Goal: Task Accomplishment & Management: Manage account settings

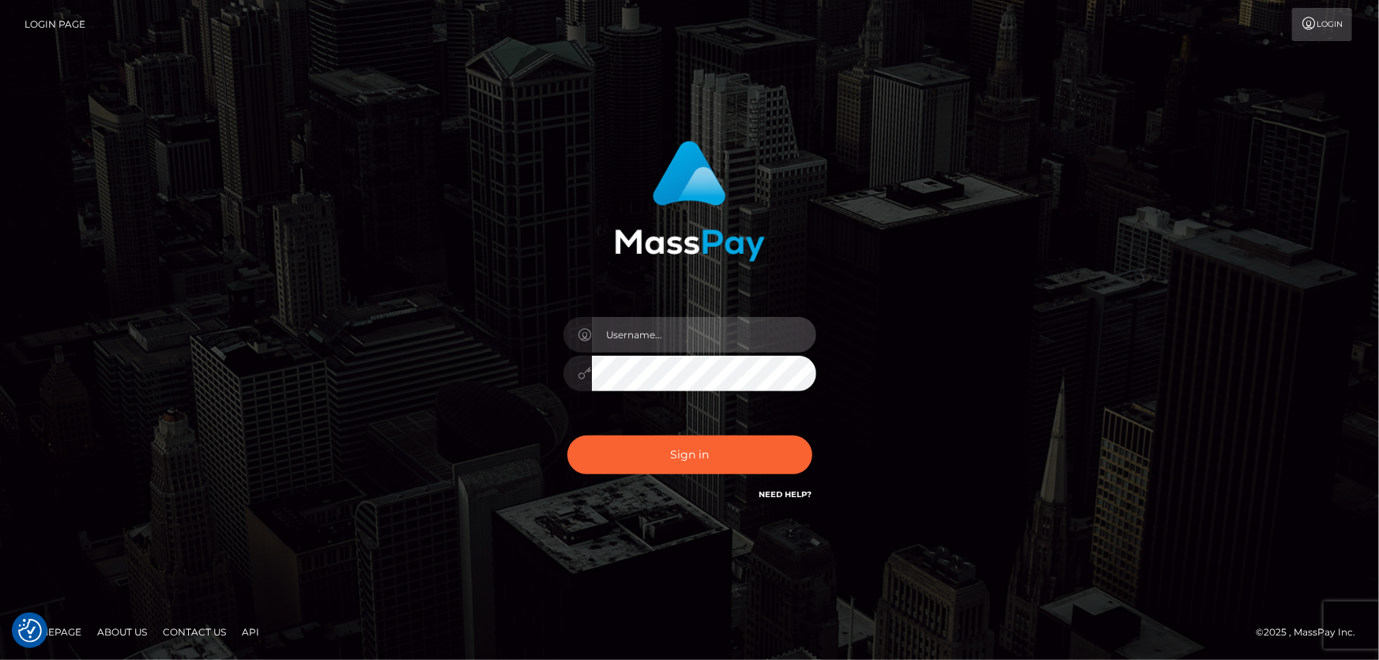
type input "[PERSON_NAME].Cirnat"
click at [254, 121] on div "Dan.Cirnat" at bounding box center [689, 329] width 1379 height 639
type input "[PERSON_NAME].Cirnat"
click at [816, 429] on div at bounding box center [670, 481] width 324 height 180
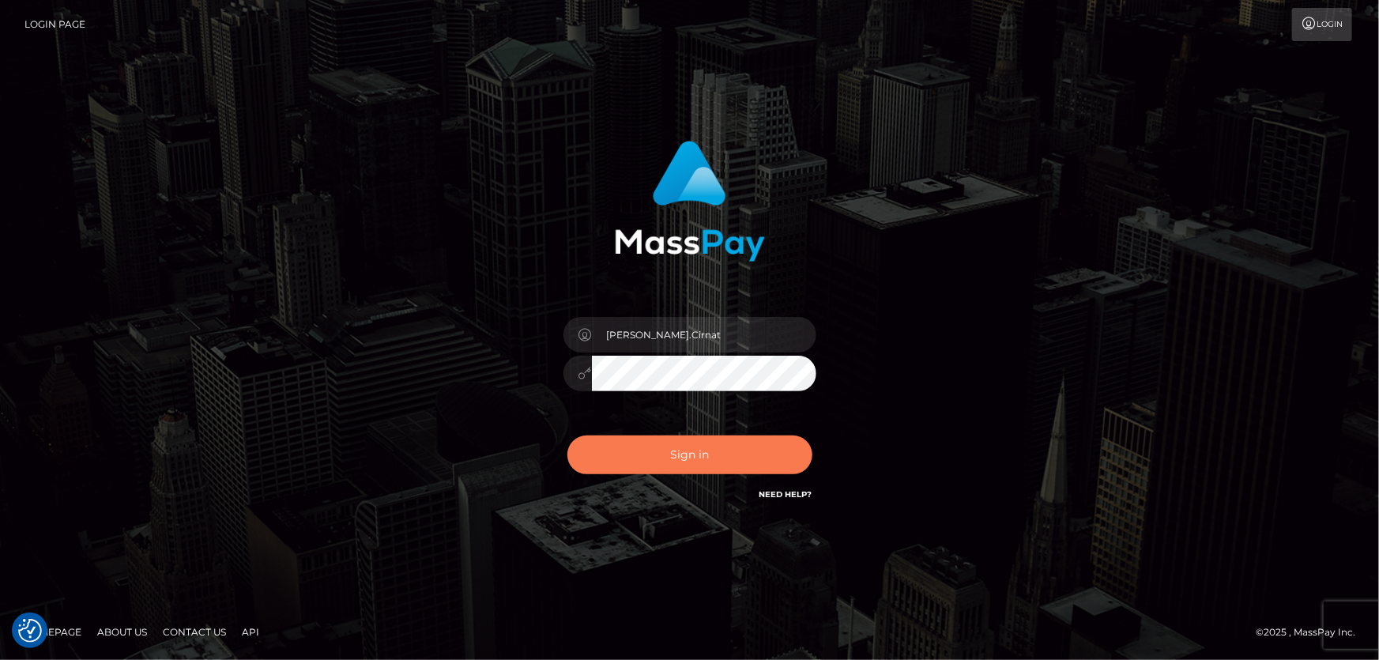
click at [733, 456] on button "Sign in" at bounding box center [689, 454] width 245 height 39
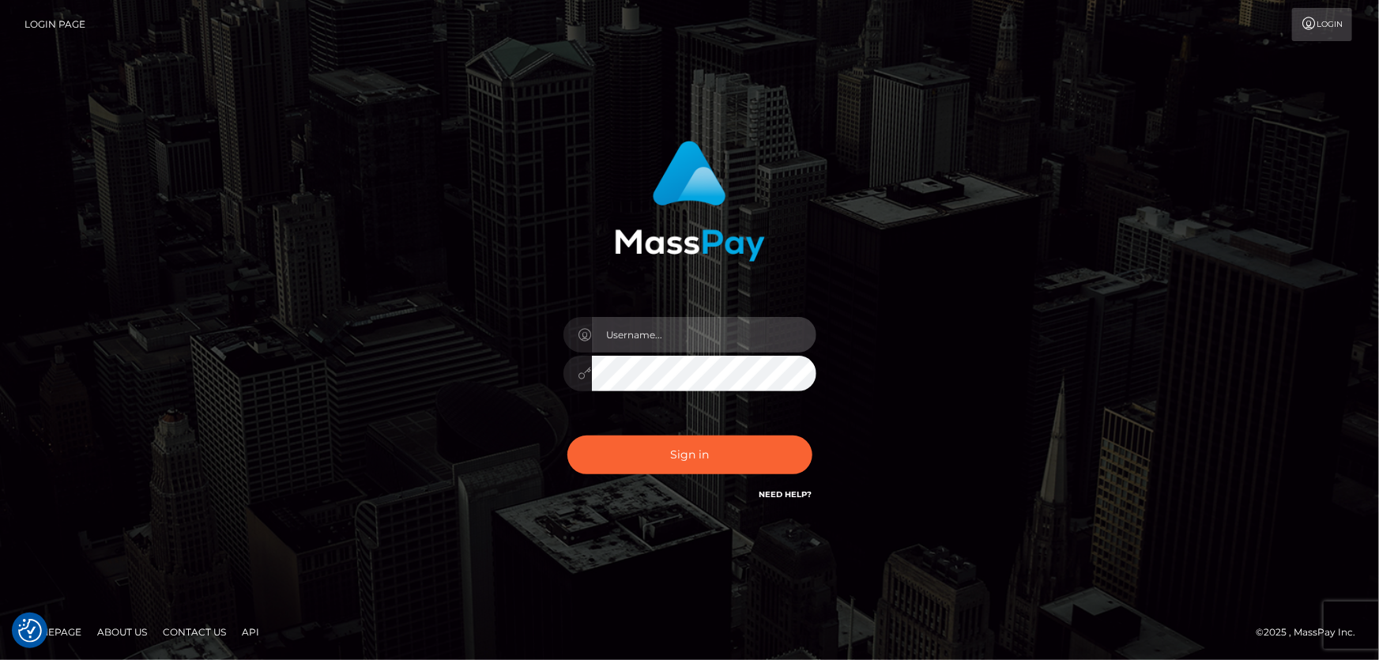
type input "Dan.Cirnat"
click at [815, 429] on div at bounding box center [670, 481] width 324 height 180
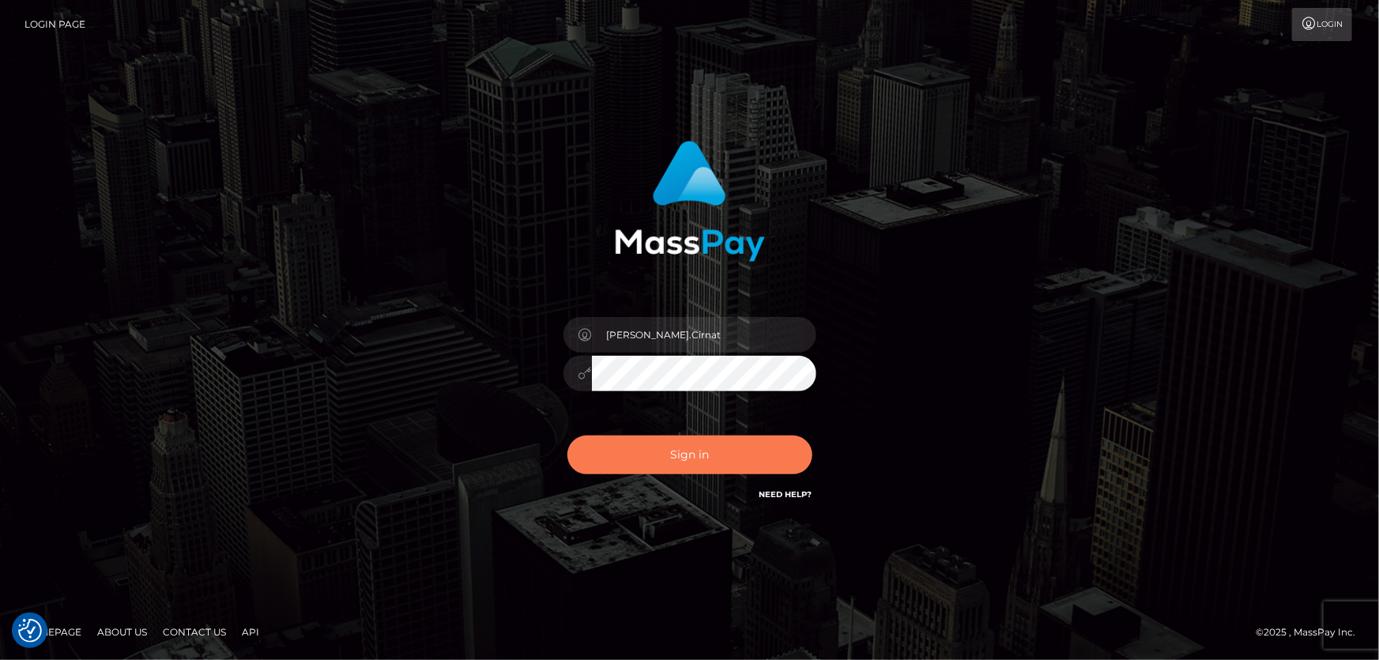
click at [680, 450] on button "Sign in" at bounding box center [689, 454] width 245 height 39
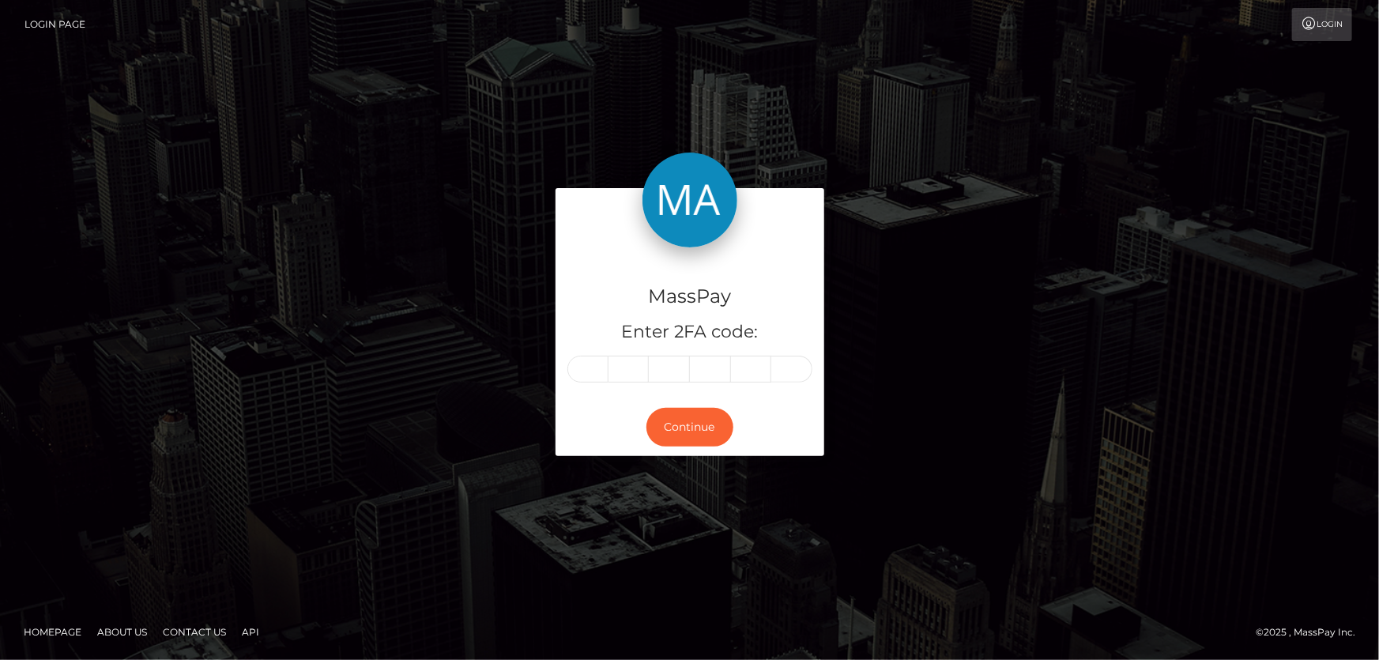
click at [585, 366] on input "text" at bounding box center [587, 369] width 41 height 27
type input "4"
type input "0"
type input "4"
type input "2"
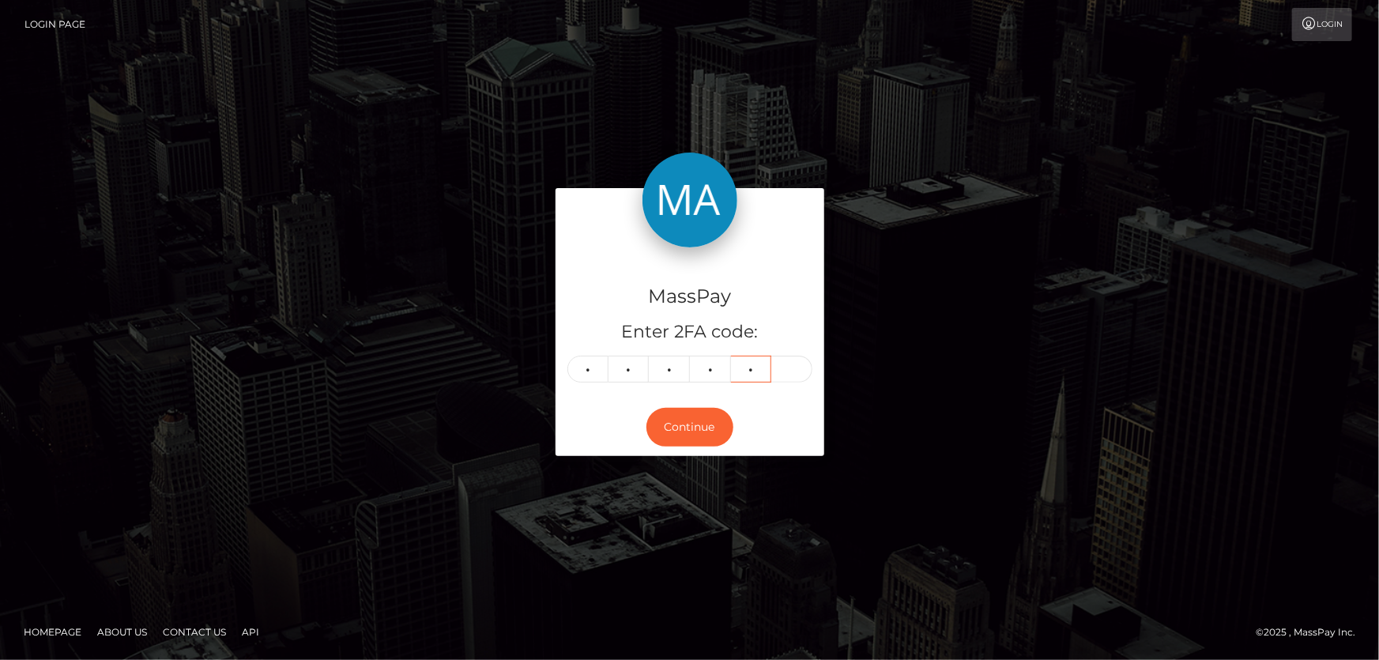
type input "5"
type input "1"
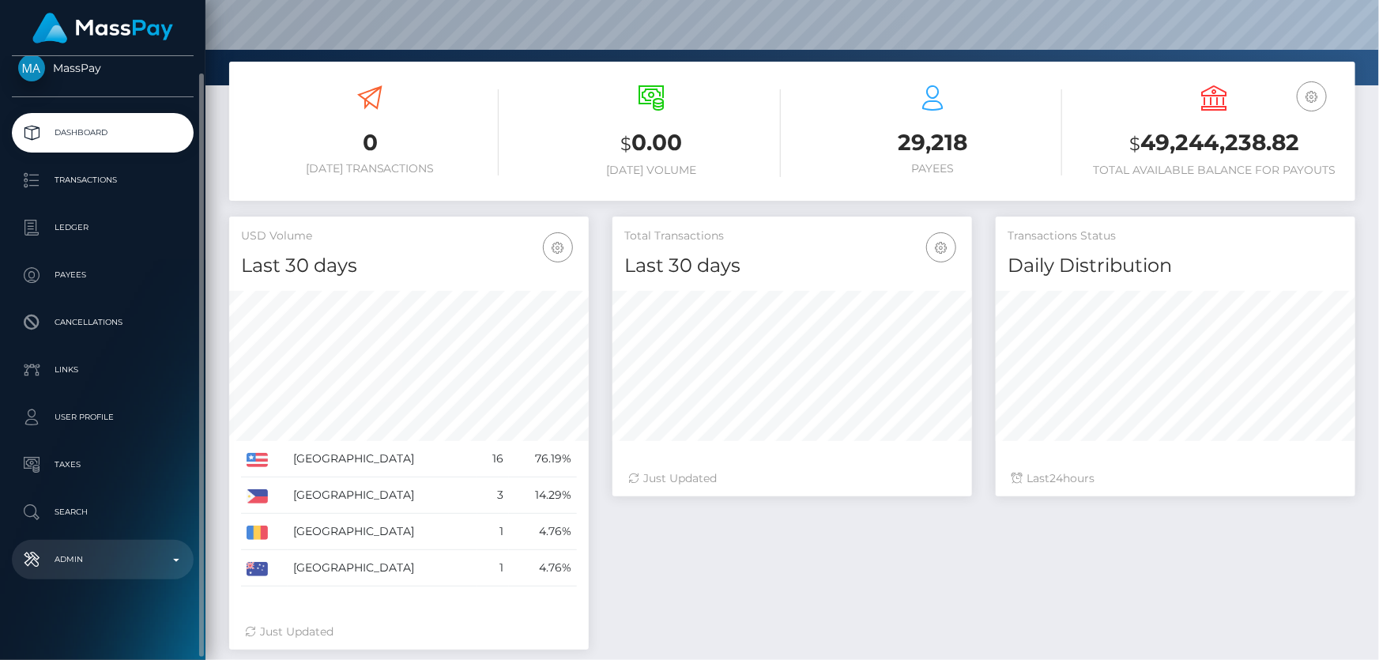
scroll to position [280, 359]
click at [85, 561] on p "Admin" at bounding box center [102, 560] width 169 height 24
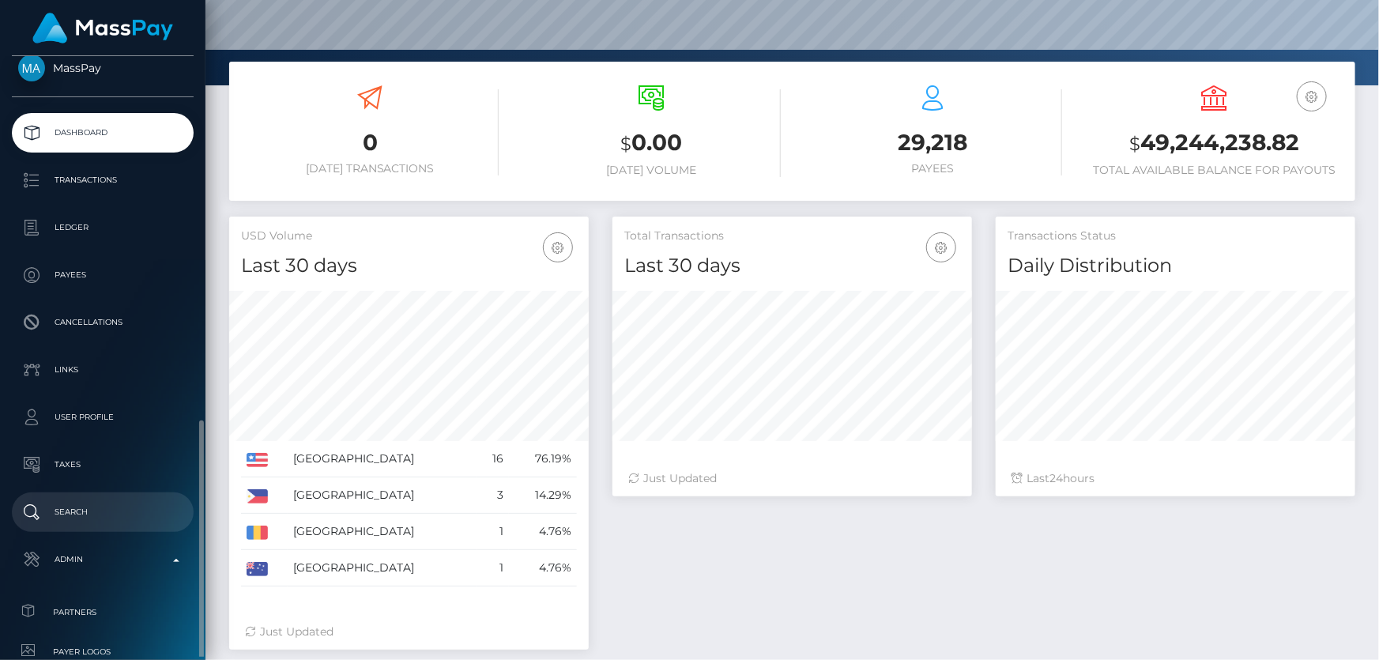
scroll to position [233, 0]
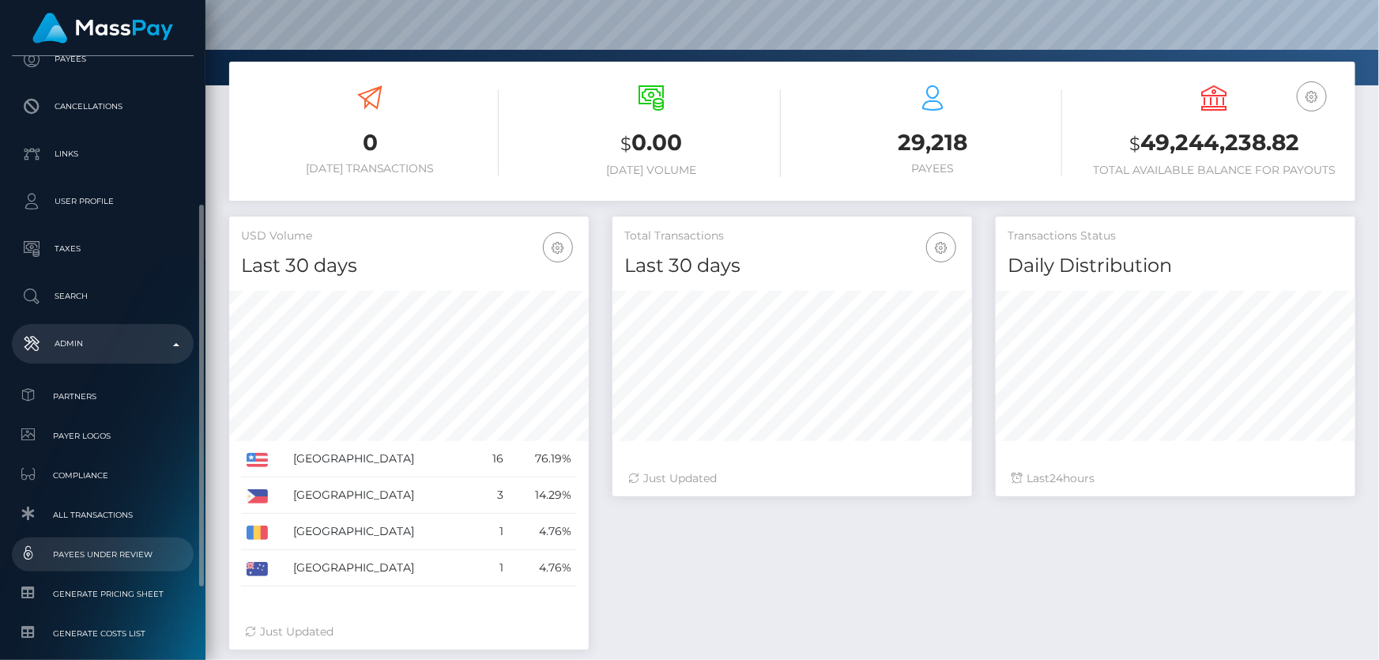
click at [129, 546] on span "Payees under Review" at bounding box center [102, 554] width 169 height 18
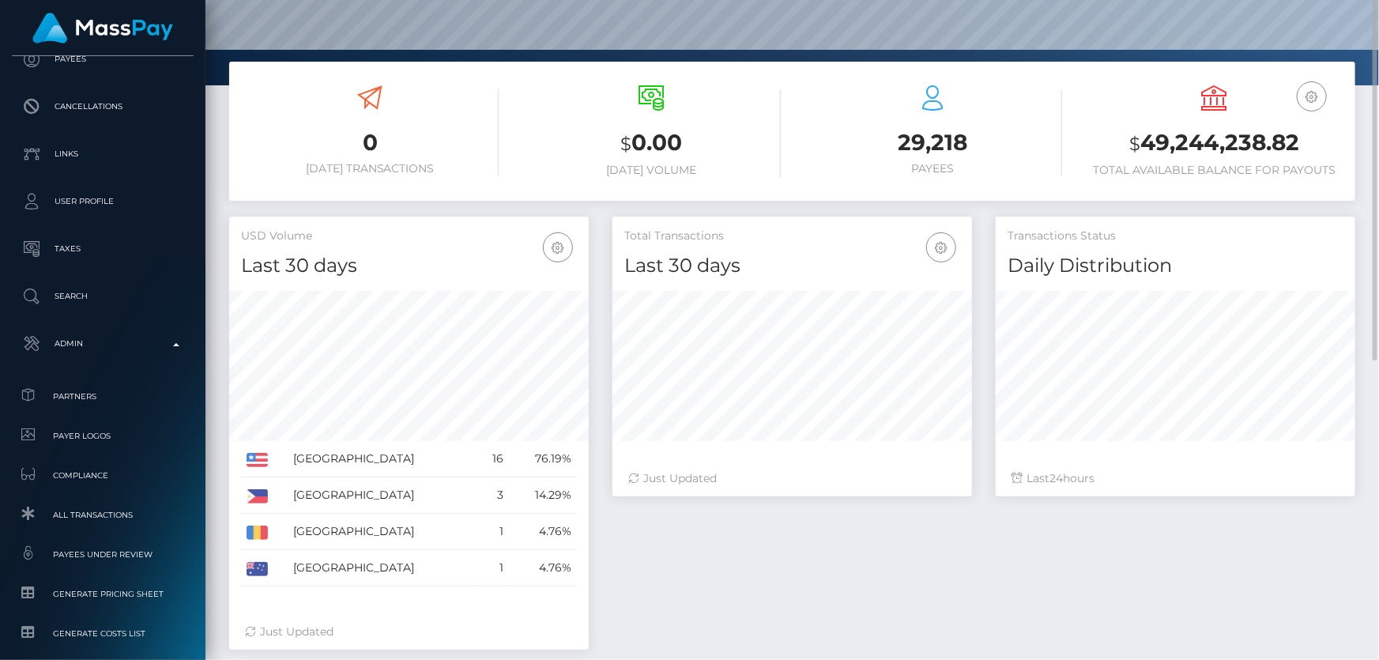
scroll to position [0, 0]
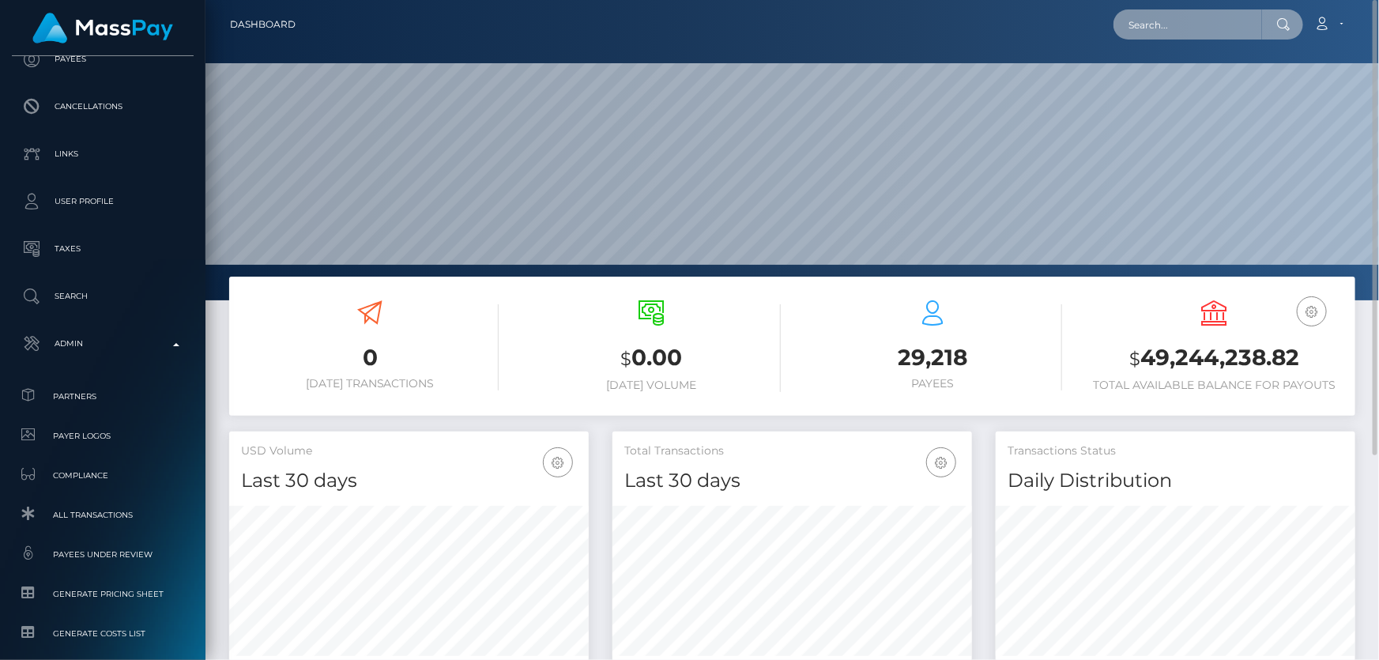
paste input "poact_SIxsURU1Vsna"
type input "poact_SIxsURU1Vsna"
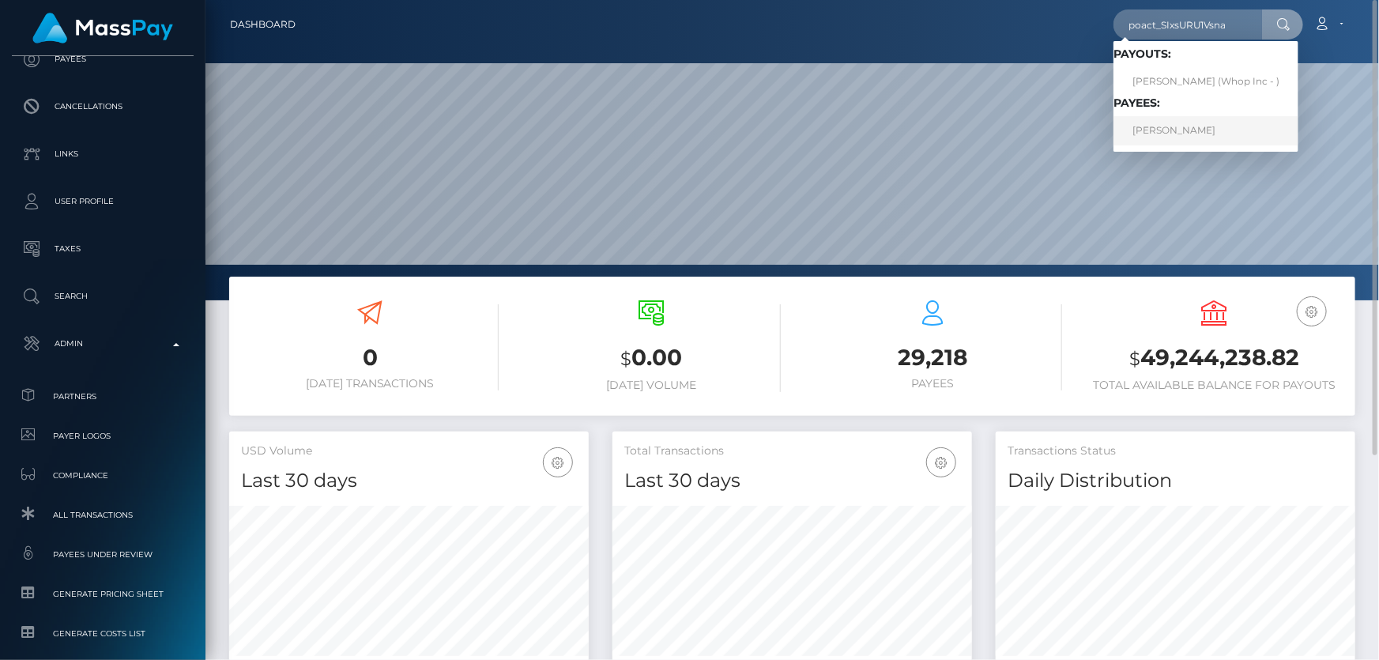
click at [1201, 123] on link "ALEKSANDAR ANDEVSKI" at bounding box center [1205, 130] width 185 height 29
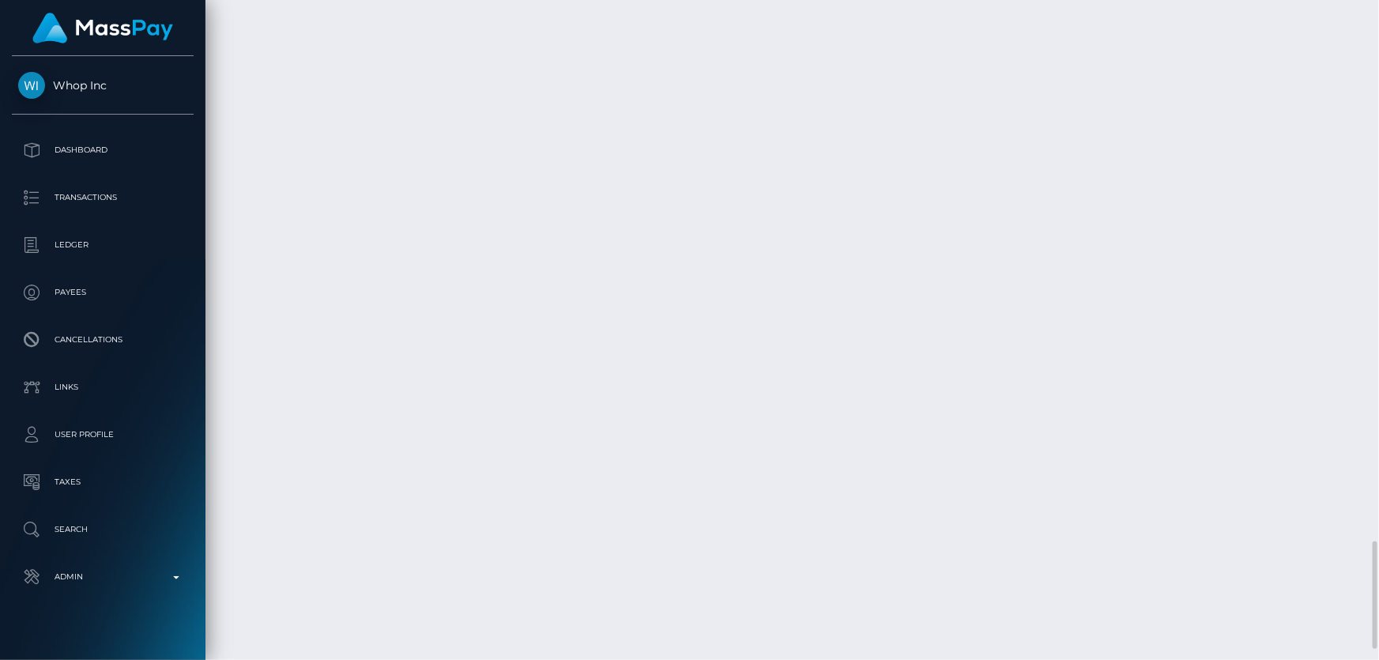
scroll to position [190, 359]
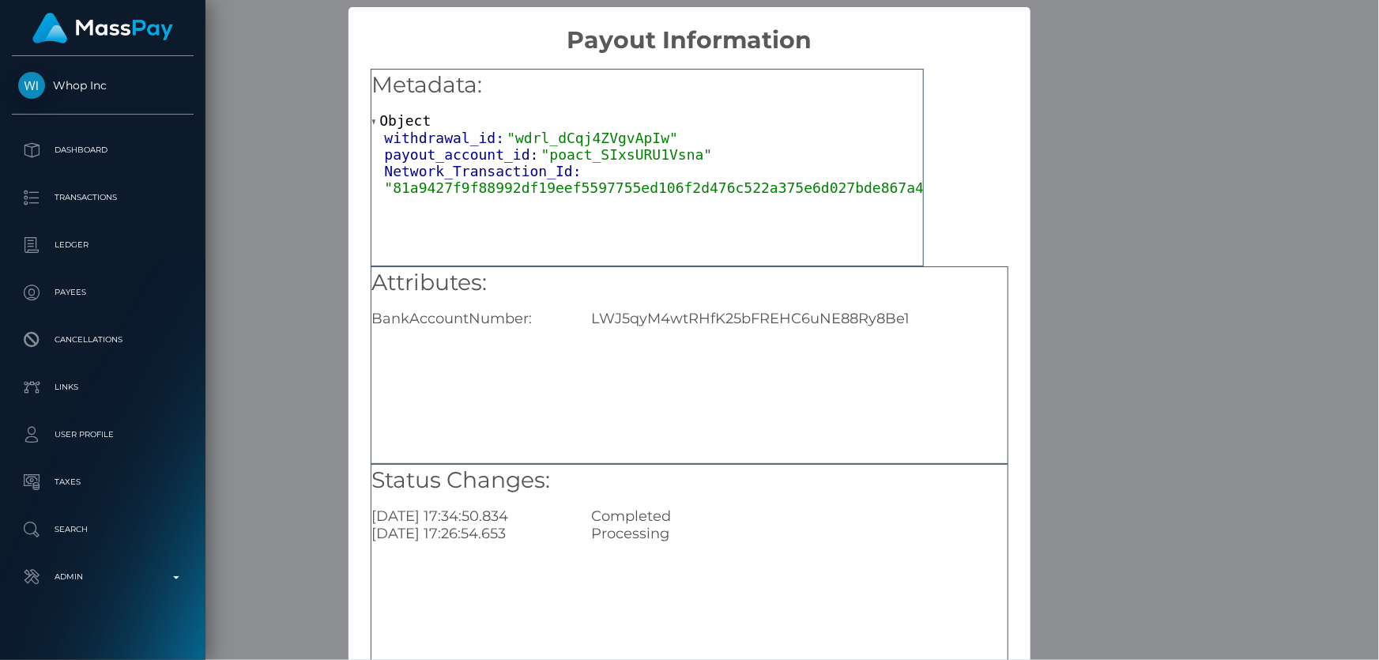
click at [597, 326] on div "LWJ5qyM4wtRHfK25bFREHC6uNE88Ry8Be1" at bounding box center [798, 318] width 439 height 17
copy div "LWJ5qyM4wtRHfK25bFREHC6uNE88Ry8Be1"
click at [1179, 378] on div "× Payout Information Metadata: Object withdrawal_id: "wdrl_dCqj4ZVgvApIw" payou…" at bounding box center [689, 330] width 1379 height 660
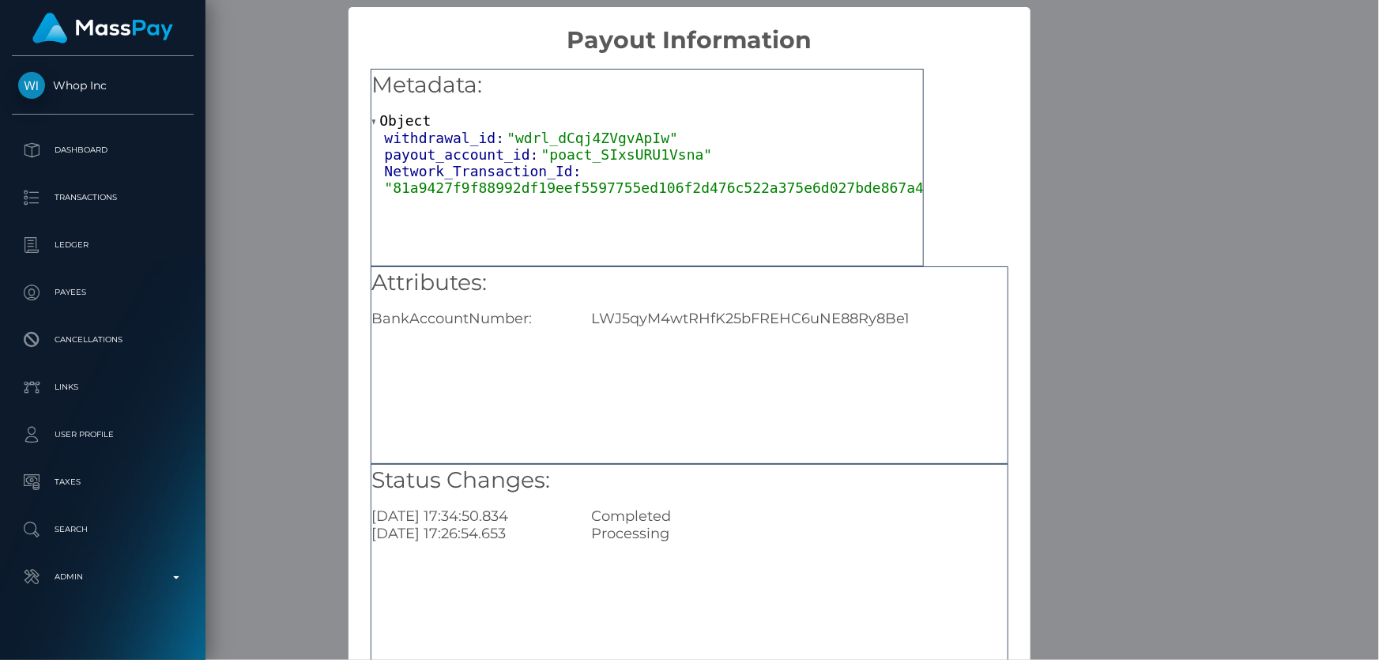
drag, startPoint x: 1179, startPoint y: 378, endPoint x: 1168, endPoint y: 375, distance: 11.3
click at [1180, 378] on div "× Payout Information Metadata: Object withdrawal_id: "wdrl_dCqj4ZVgvApIw" payou…" at bounding box center [689, 330] width 1379 height 660
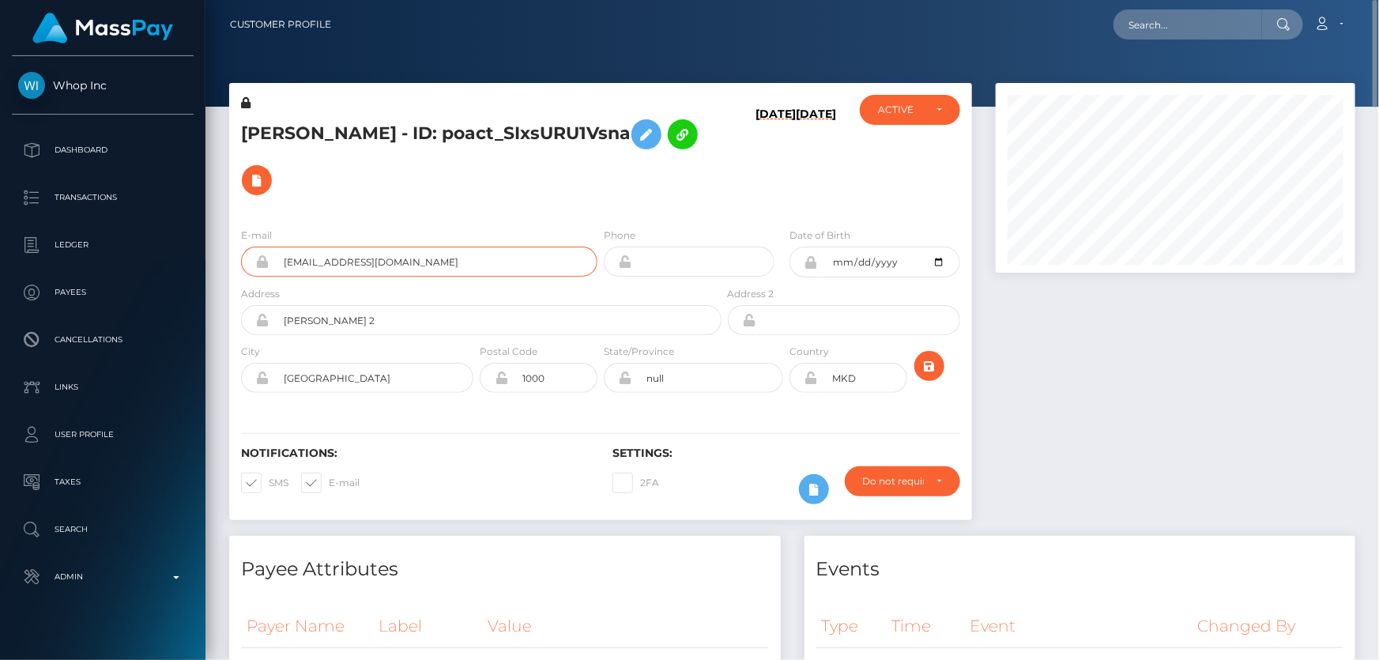
drag, startPoint x: 296, startPoint y: 240, endPoint x: 275, endPoint y: 238, distance: 21.5
click at [275, 247] on input "[EMAIL_ADDRESS][DOMAIN_NAME]" at bounding box center [433, 262] width 328 height 30
click at [428, 175] on h5 "[PERSON_NAME] - ID: poact_SIxsURU1Vsna" at bounding box center [477, 157] width 472 height 92
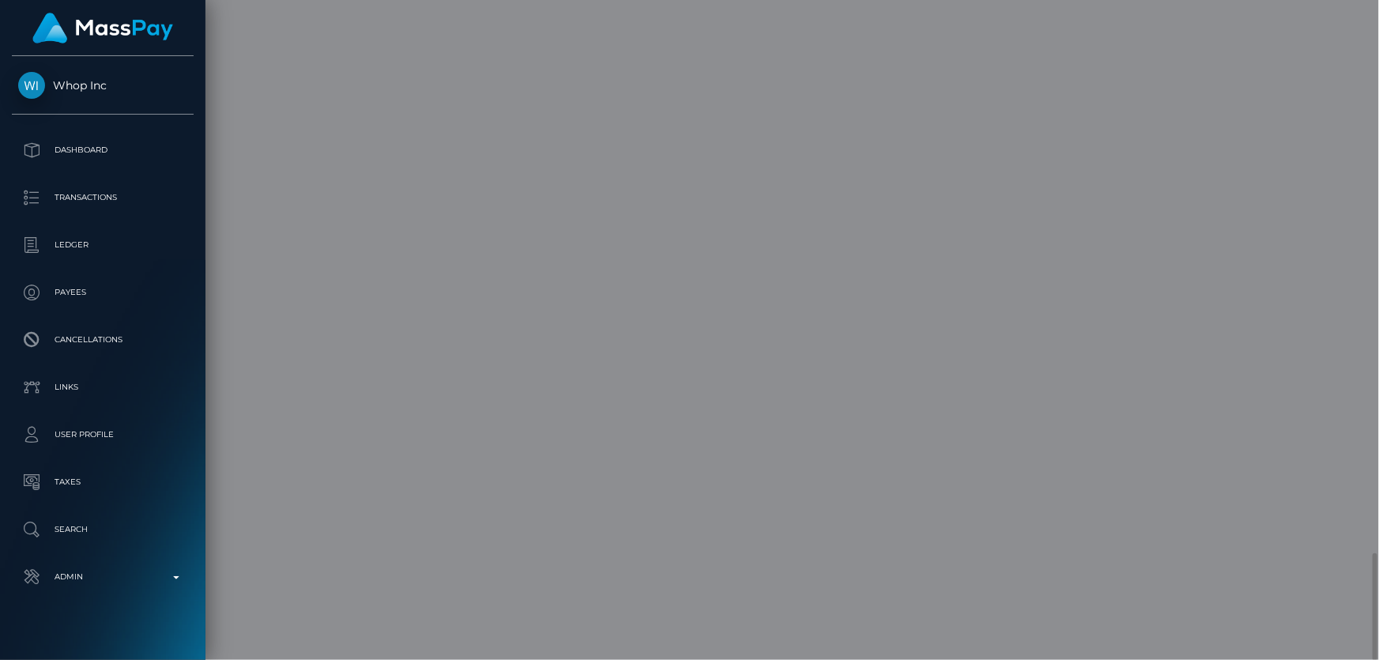
scroll to position [0, 0]
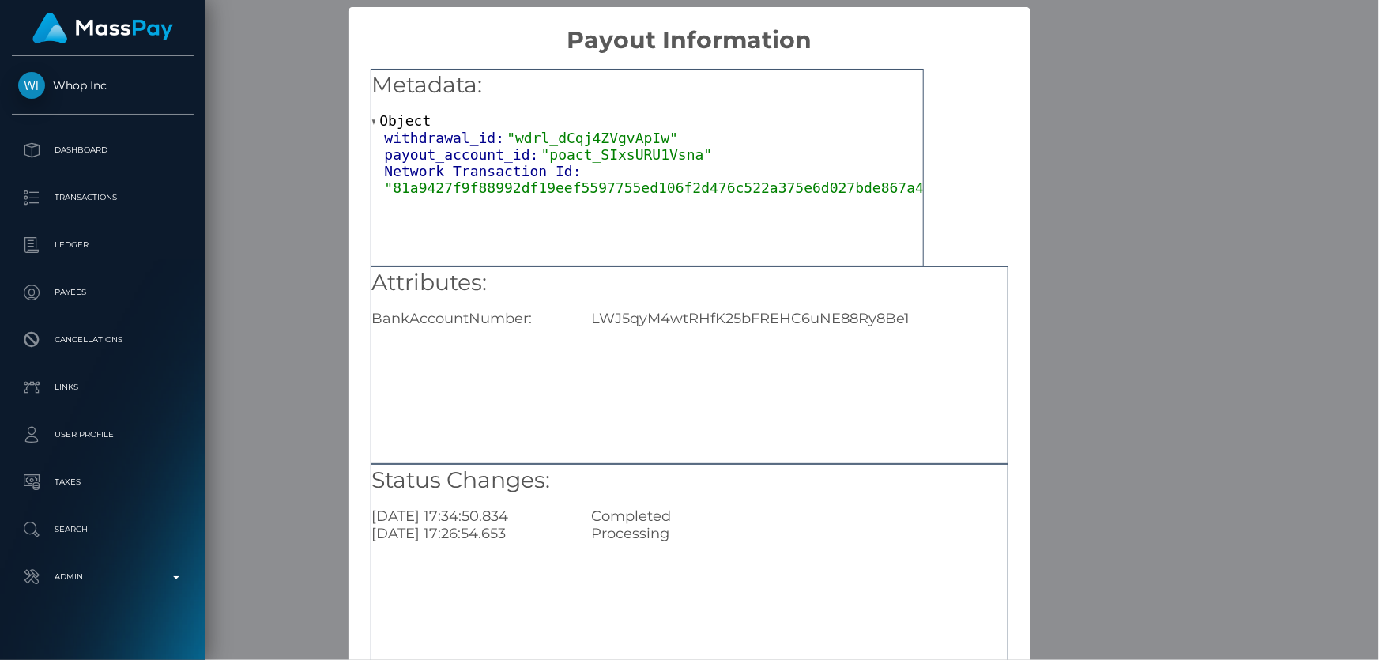
click at [667, 324] on div "LWJ5qyM4wtRHfK25bFREHC6uNE88Ry8Be1" at bounding box center [798, 318] width 439 height 17
copy div "LWJ5qyM4wtRHfK25bFREHC6uNE88Ry8Be1"
click at [1120, 381] on div "× Payout Information Metadata: Object withdrawal_id: "wdrl_dCqj4ZVgvApIw" payou…" at bounding box center [689, 330] width 1379 height 660
click at [1067, 346] on div "× Payout Information Metadata: Object withdrawal_id: "wdrl_dCqj4ZVgvApIw" payou…" at bounding box center [689, 330] width 1379 height 660
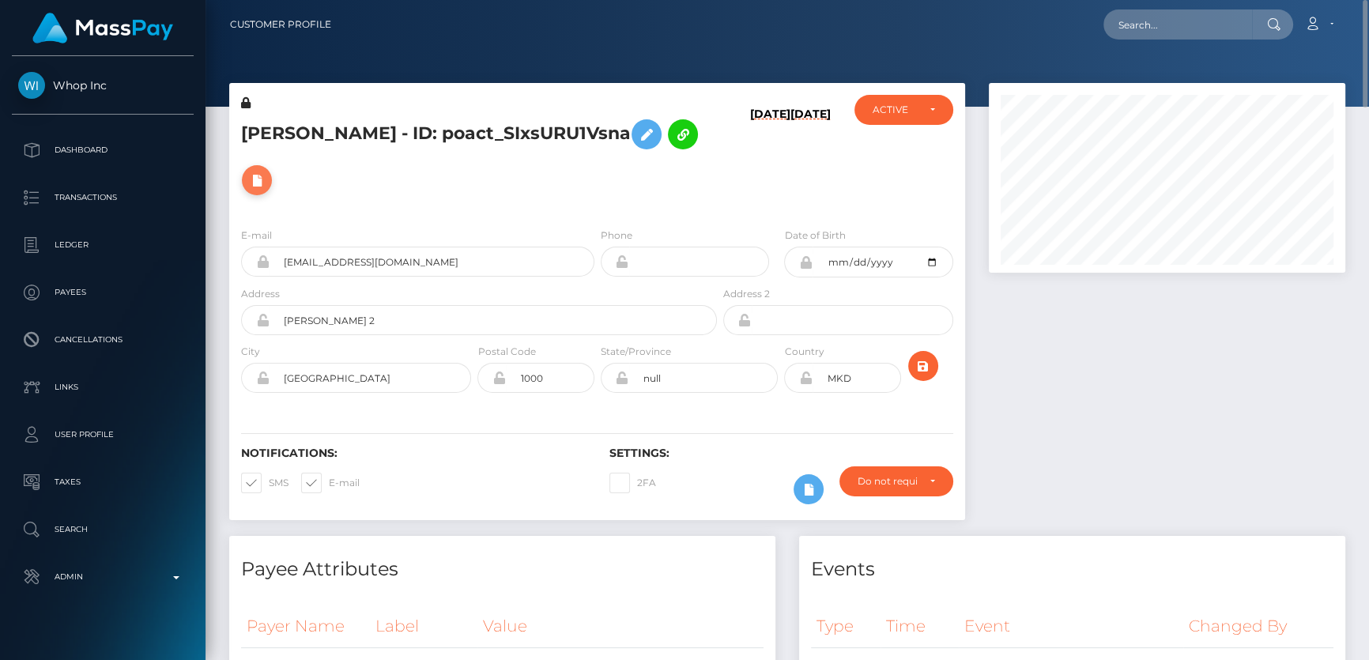
click at [266, 171] on icon at bounding box center [256, 181] width 19 height 20
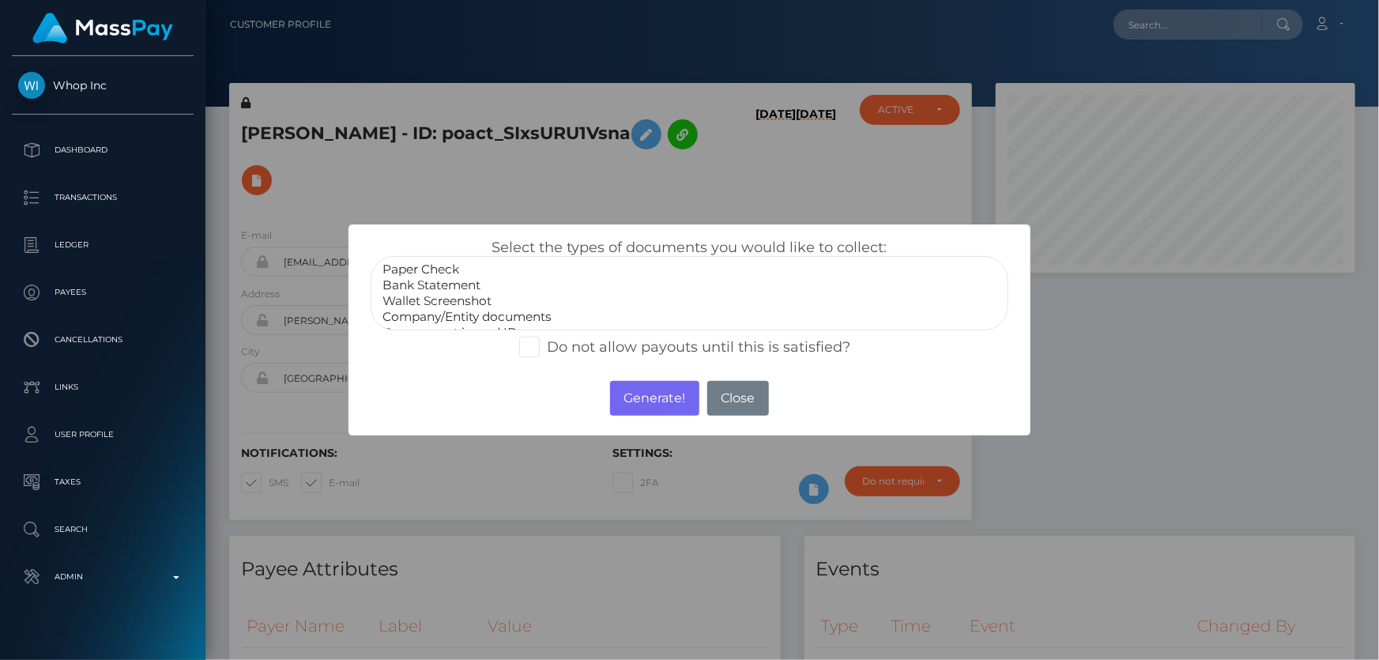
scroll to position [30, 0]
select select "Miscellaneous"
click at [440, 317] on option "Miscellaneous" at bounding box center [689, 319] width 616 height 16
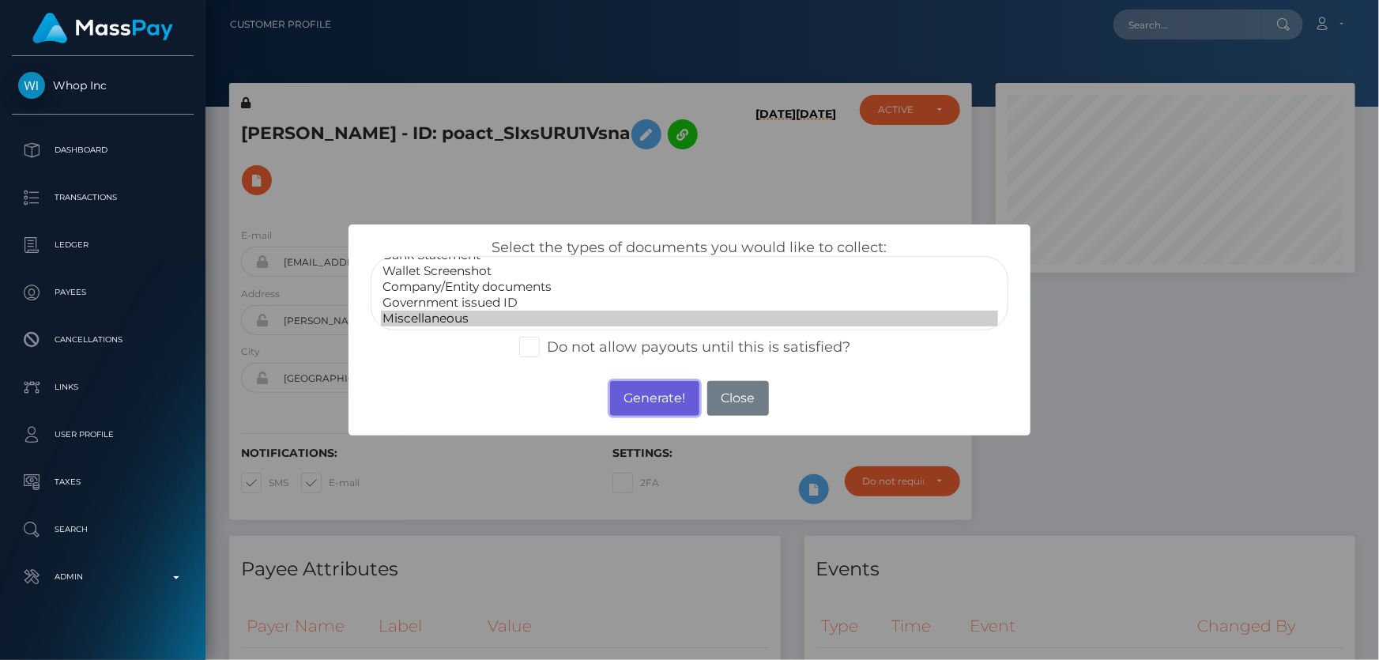
click at [656, 399] on button "Generate!" at bounding box center [654, 398] width 89 height 35
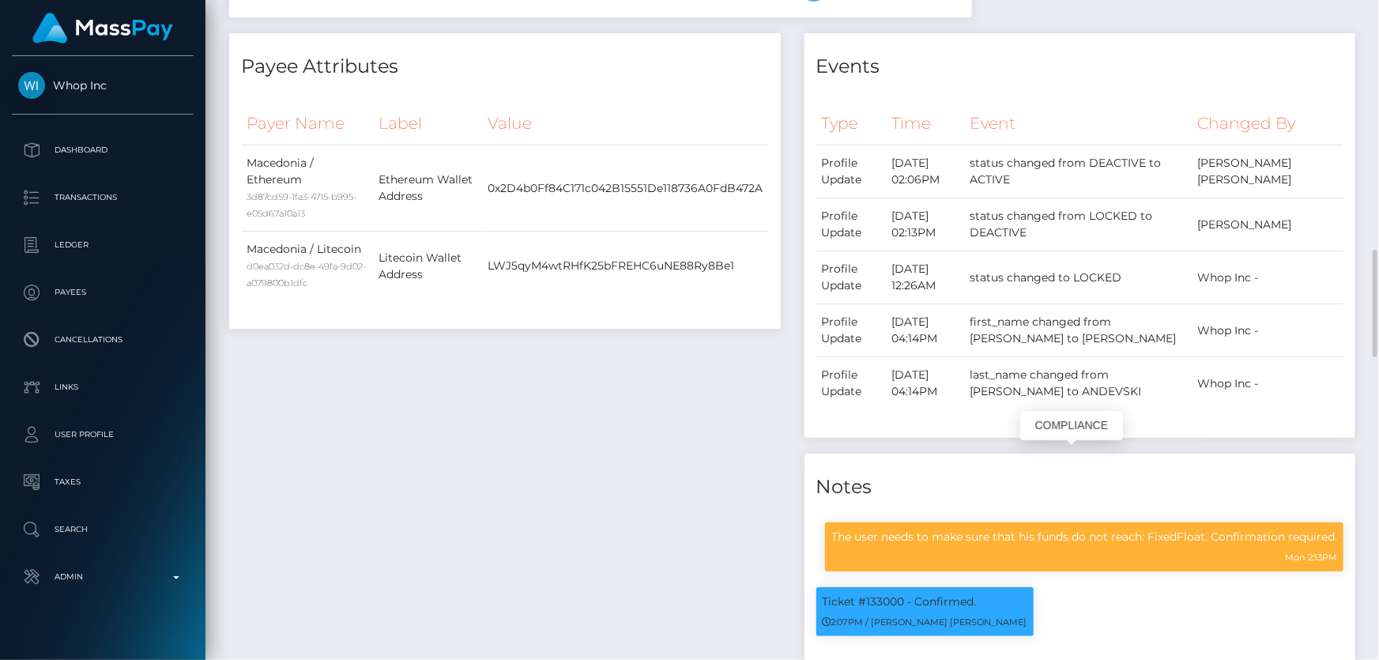
scroll to position [718, 0]
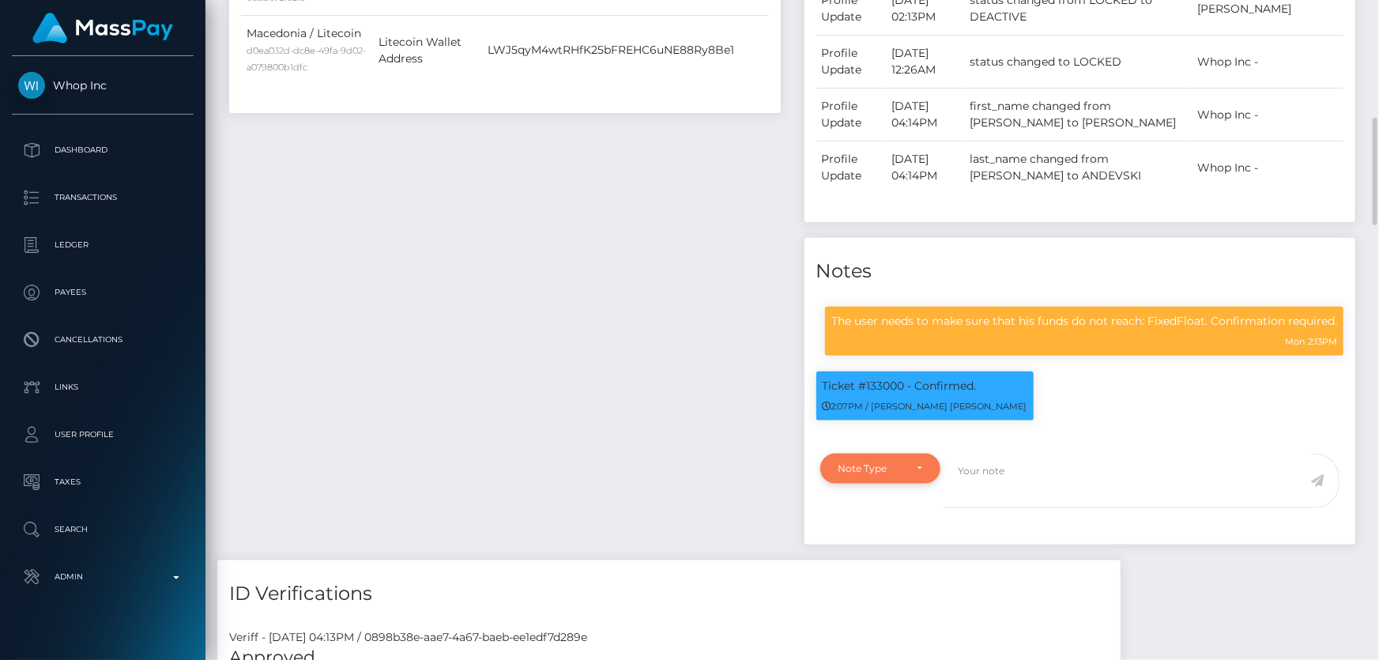
drag, startPoint x: 855, startPoint y: 474, endPoint x: 831, endPoint y: 484, distance: 25.8
click at [855, 475] on div "Note Type" at bounding box center [871, 468] width 66 height 13
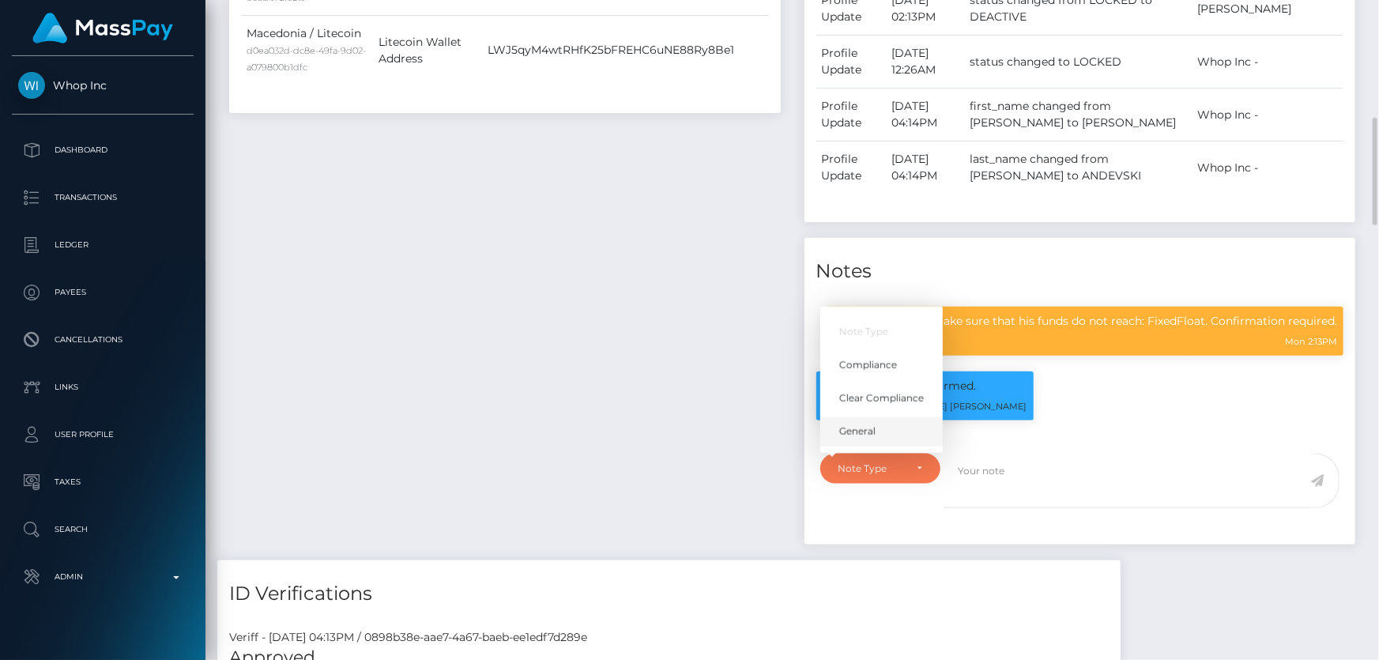
scroll to position [190, 359]
click at [891, 370] on span "Compliance" at bounding box center [868, 365] width 58 height 14
select select "COMPLIANCE"
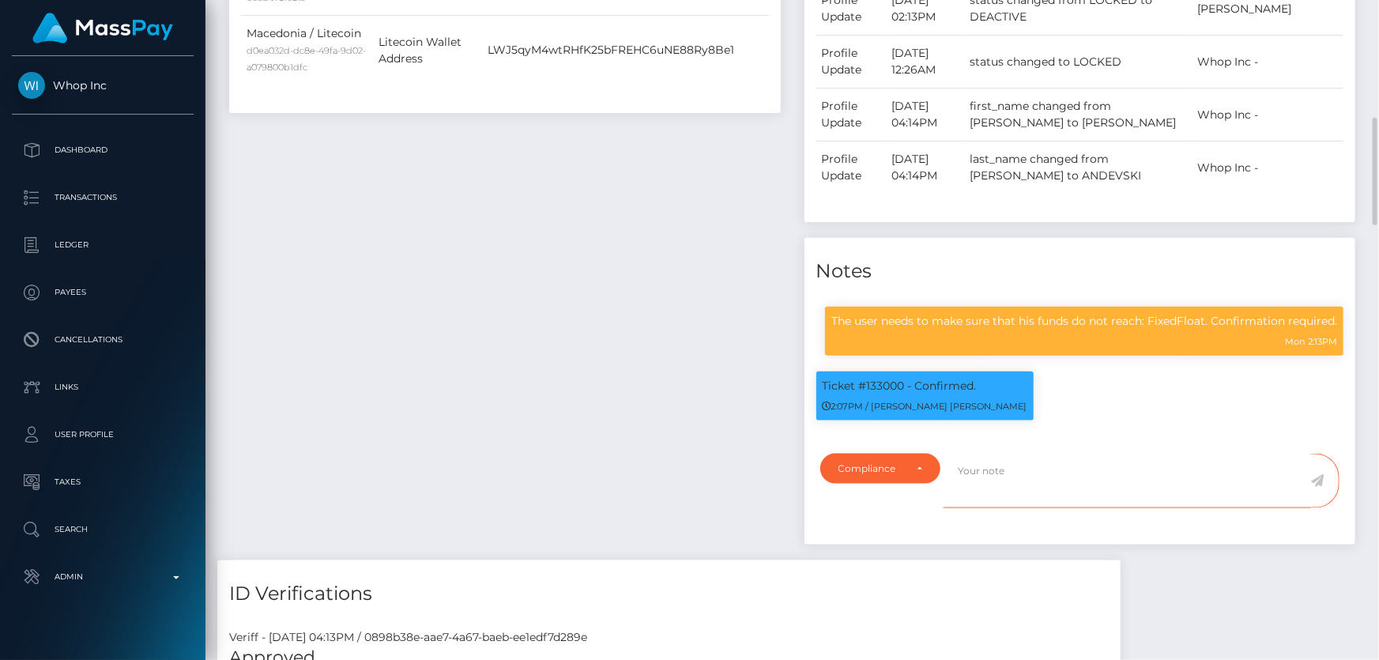
click at [977, 480] on textarea at bounding box center [1126, 481] width 367 height 55
type textarea "Disregard the previous note. The user needs to make sure his funds do not reach…"
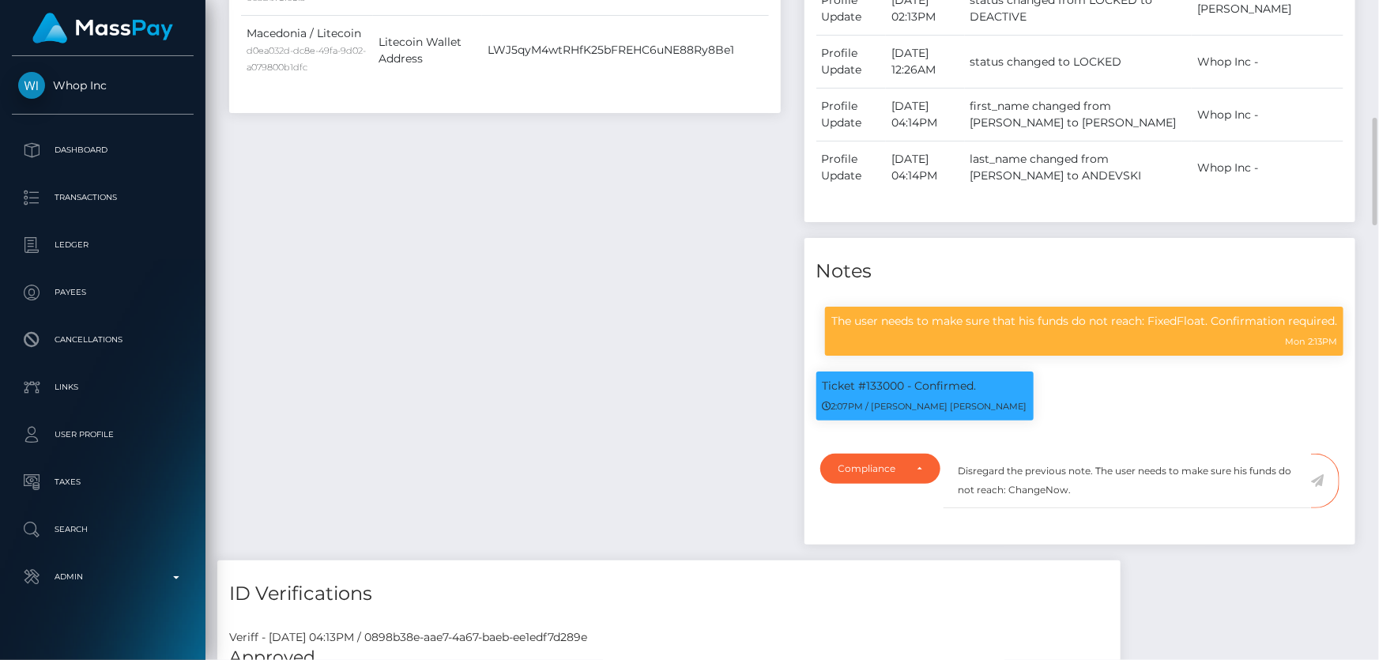
click at [1318, 482] on icon at bounding box center [1317, 480] width 13 height 13
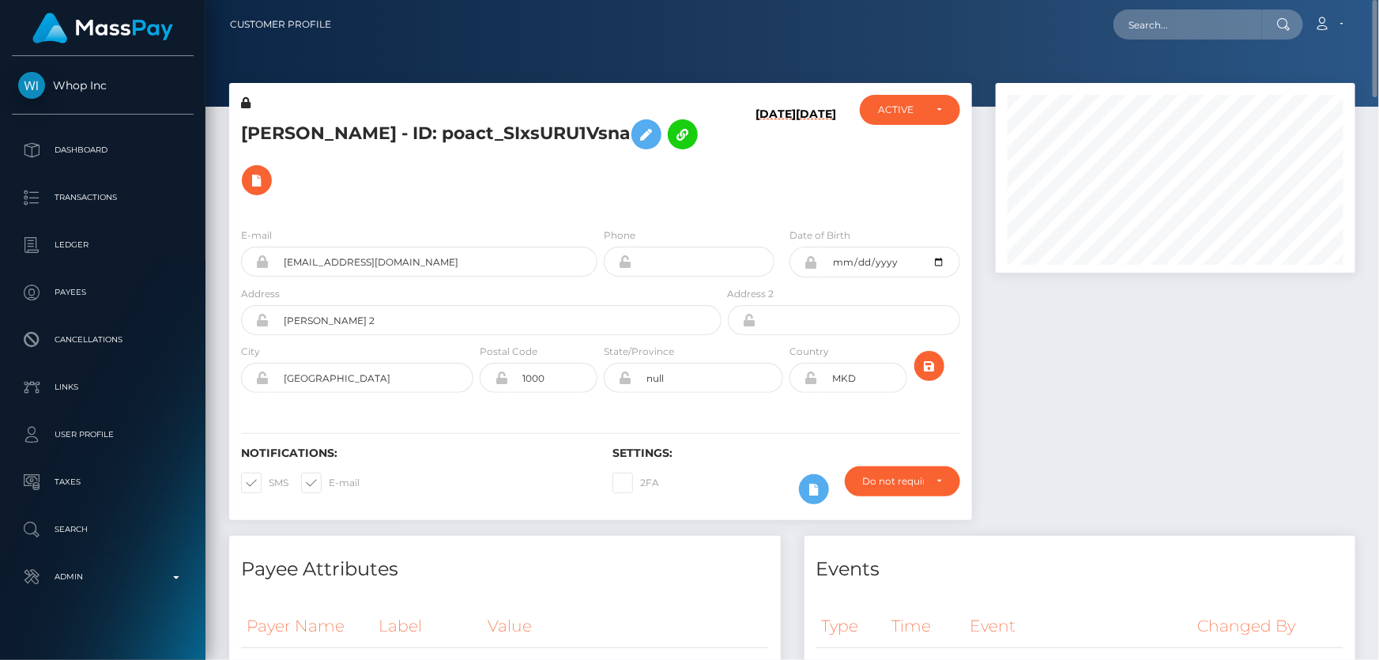
click at [642, 171] on h5 "[PERSON_NAME] - ID: poact_SIxsURU1Vsna" at bounding box center [477, 157] width 472 height 92
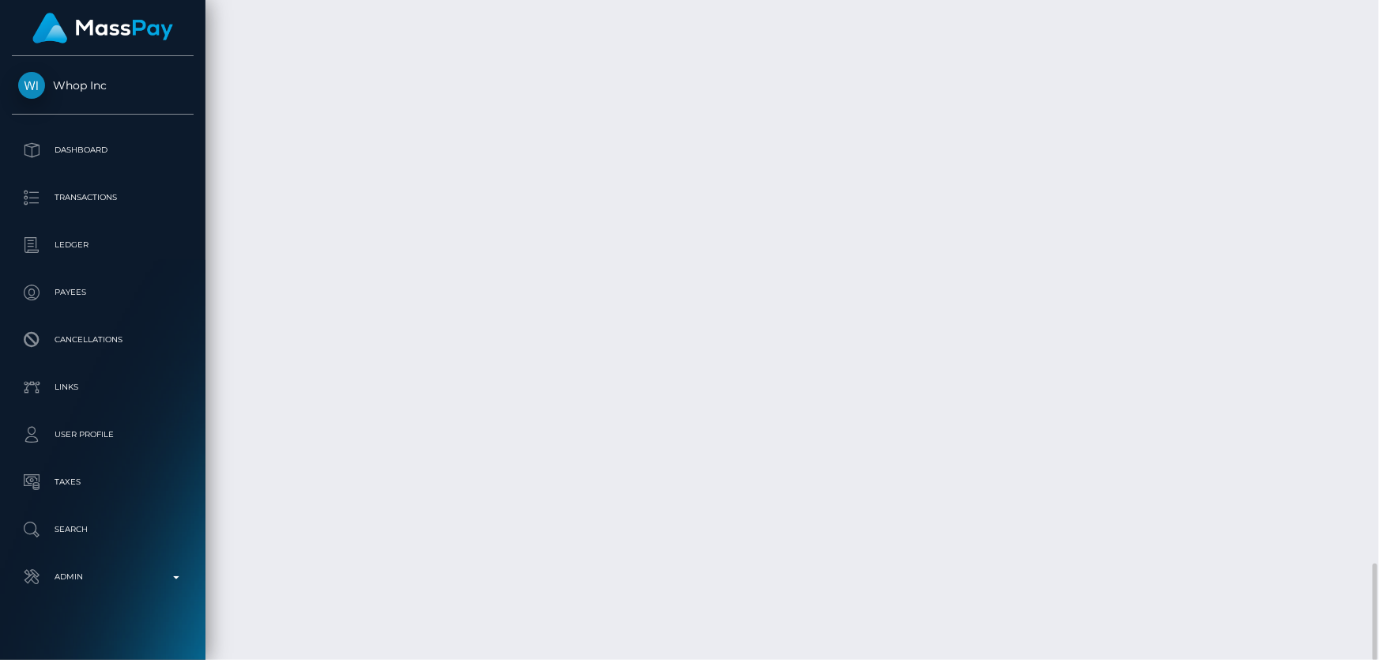
scroll to position [190, 359]
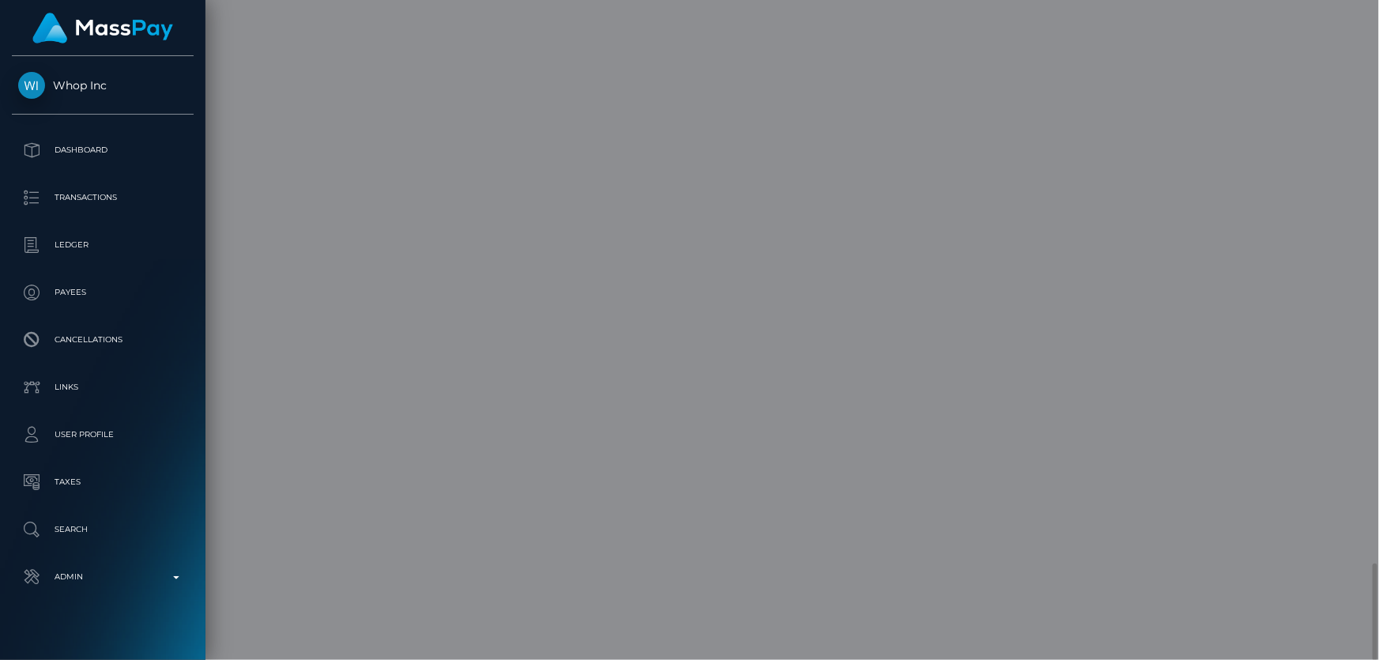
scroll to position [0, 0]
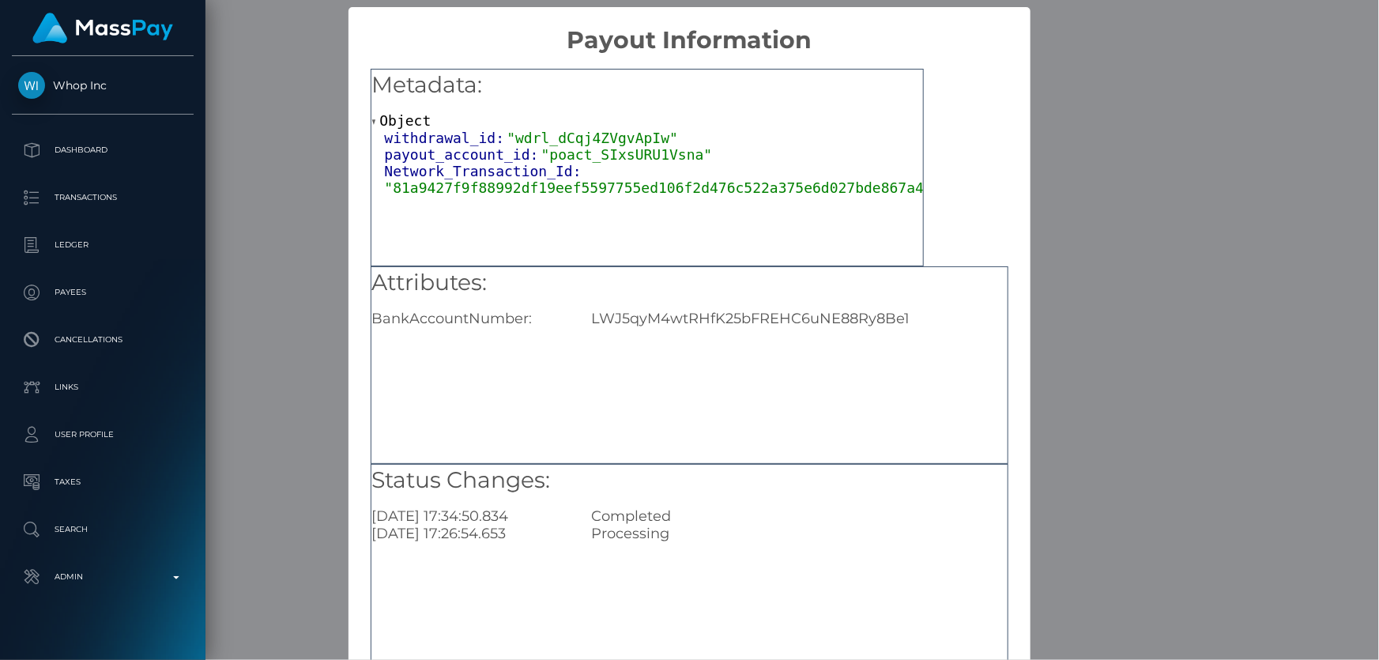
click at [1111, 403] on div "× Payout Information Metadata: Object withdrawal_id: "wdrl_dCqj4ZVgvApIw" payou…" at bounding box center [689, 330] width 1379 height 660
